Goal: Task Accomplishment & Management: Manage account settings

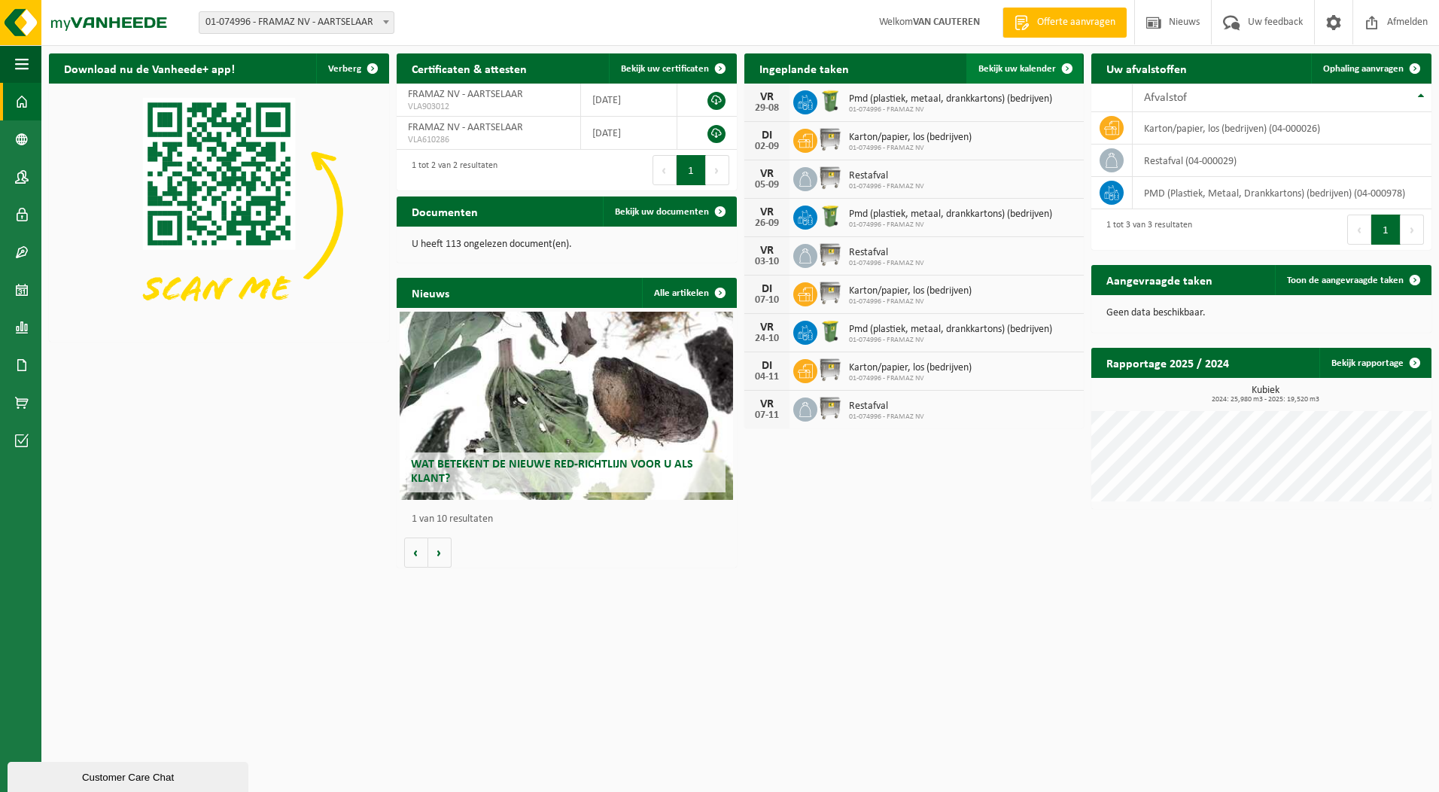
click at [1025, 69] on span "Bekijk uw kalender" at bounding box center [1018, 69] width 78 height 10
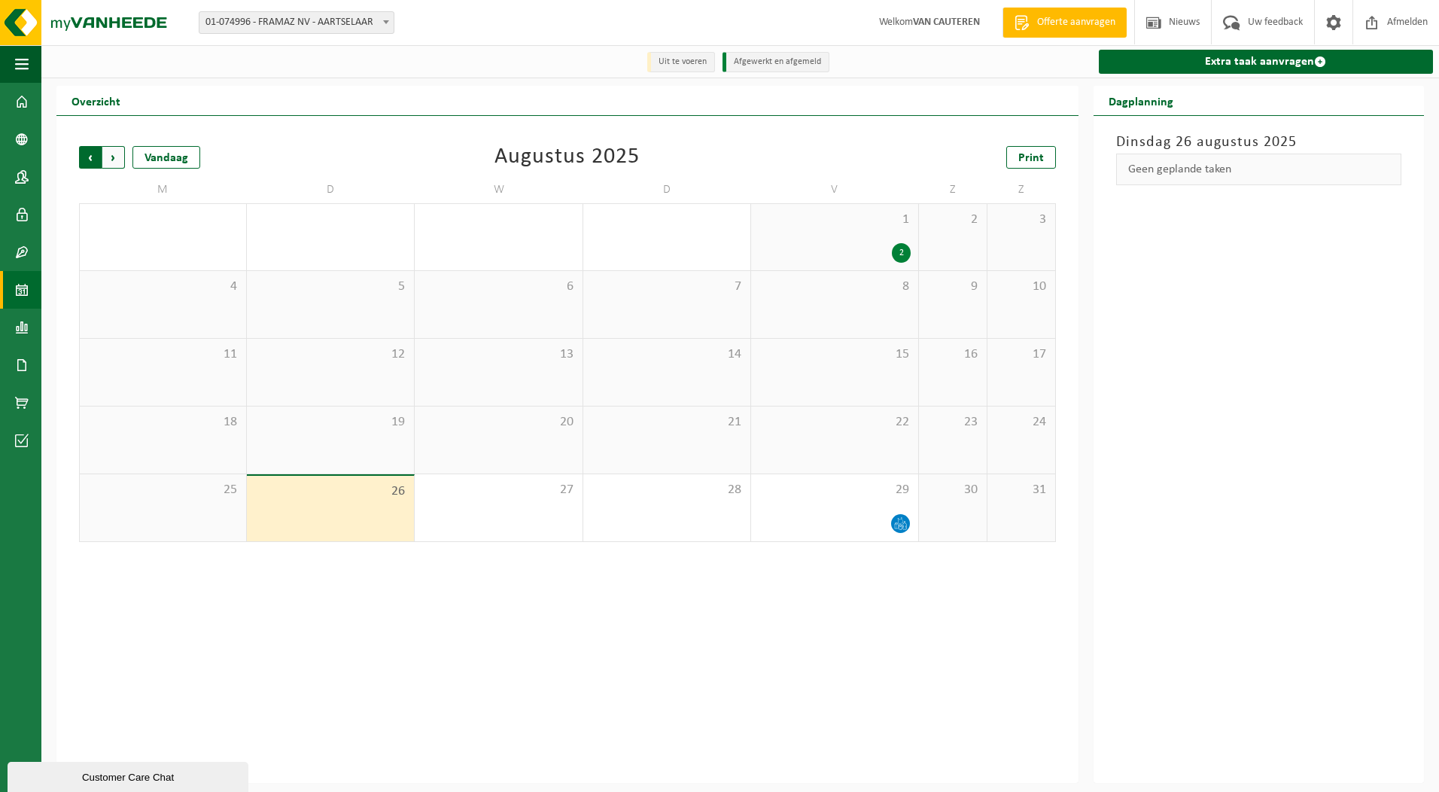
click at [113, 154] on span "Volgende" at bounding box center [113, 157] width 23 height 23
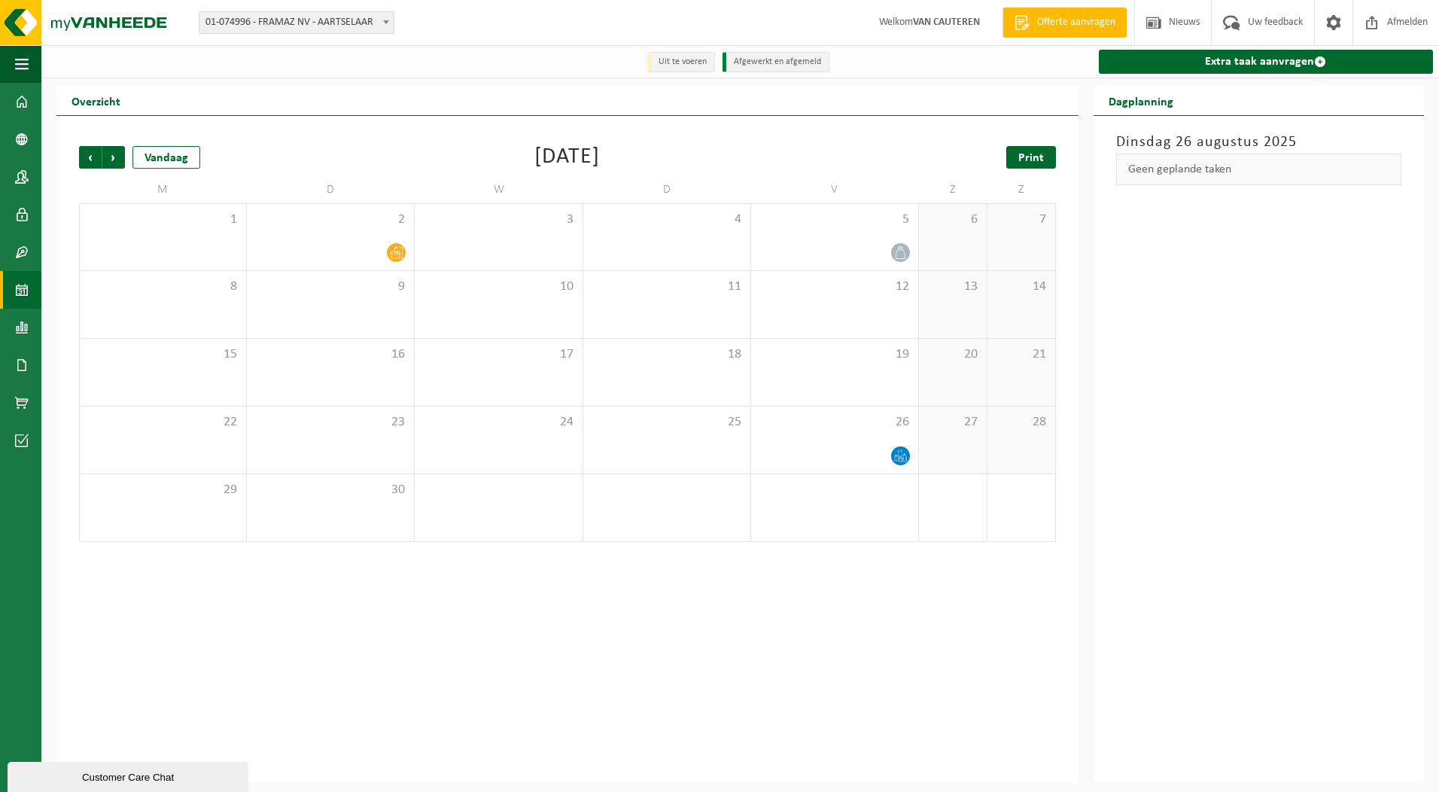
click at [1034, 153] on span "Print" at bounding box center [1032, 158] width 26 height 12
